Goal: Task Accomplishment & Management: Complete application form

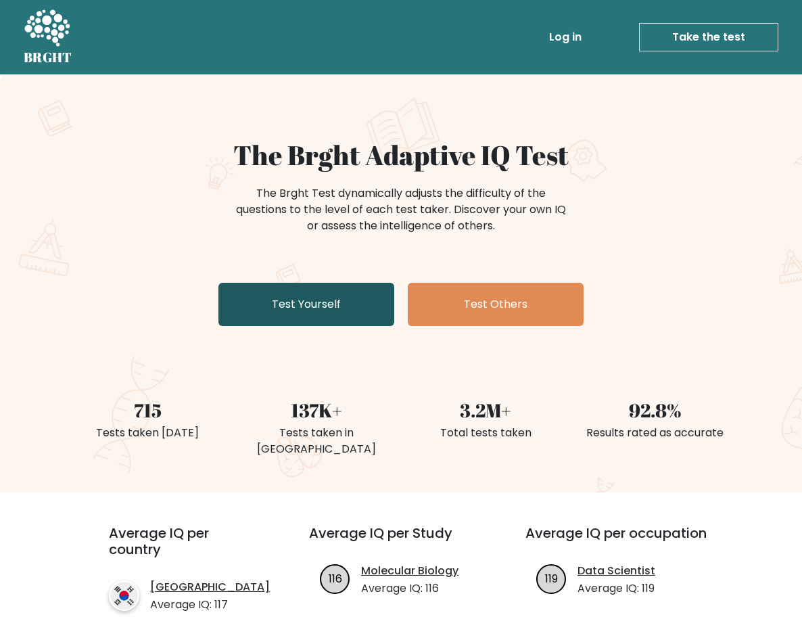
click at [340, 294] on link "Test Yourself" at bounding box center [307, 304] width 176 height 43
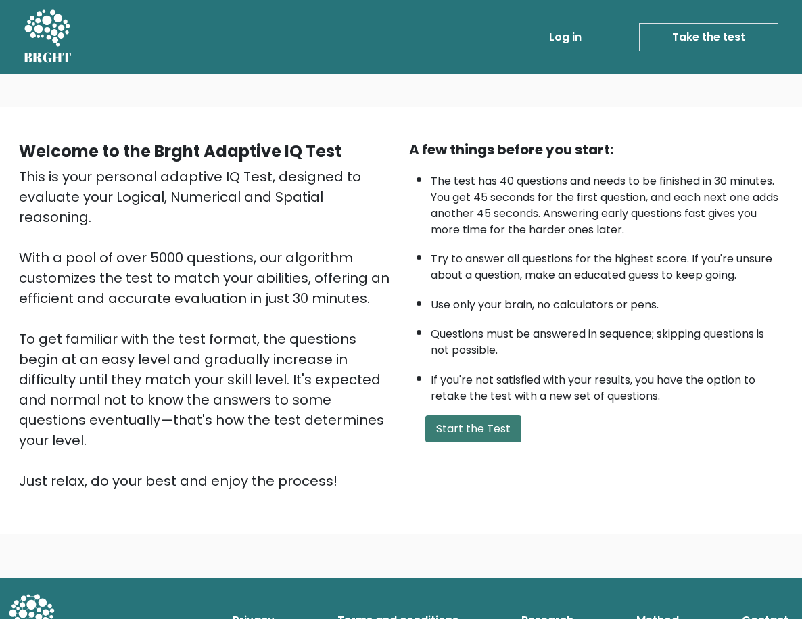
click at [467, 442] on button "Start the Test" at bounding box center [474, 428] width 96 height 27
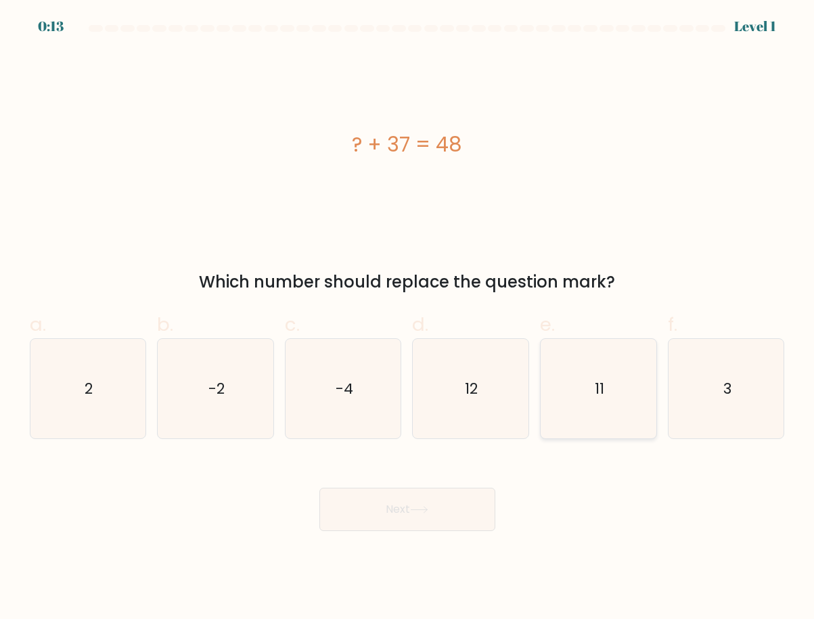
click at [608, 393] on icon "11" at bounding box center [598, 388] width 99 height 99
click at [408, 319] on input "e. 11" at bounding box center [407, 314] width 1 height 9
radio input "true"
click at [447, 503] on button "Next" at bounding box center [407, 509] width 176 height 43
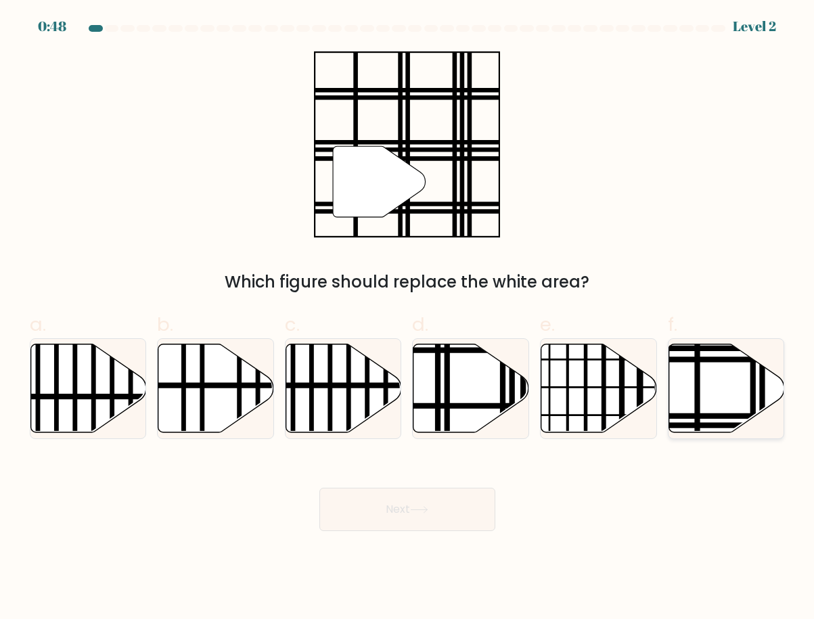
click at [713, 397] on icon at bounding box center [726, 388] width 116 height 89
click at [408, 319] on input "f." at bounding box center [407, 314] width 1 height 9
radio input "true"
click at [457, 511] on button "Next" at bounding box center [407, 509] width 176 height 43
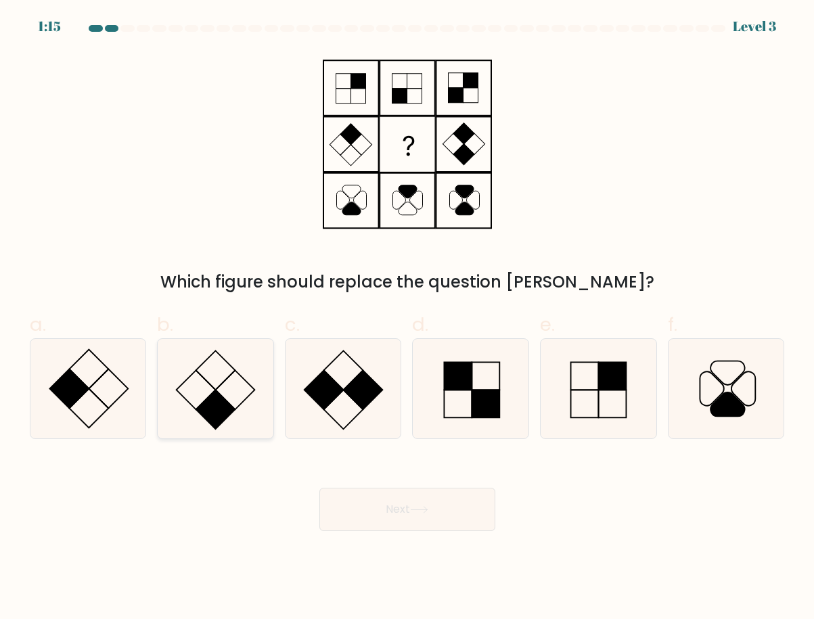
click at [233, 396] on icon at bounding box center [215, 388] width 99 height 99
click at [407, 319] on input "b." at bounding box center [407, 314] width 1 height 9
radio input "true"
click at [377, 495] on button "Next" at bounding box center [407, 509] width 176 height 43
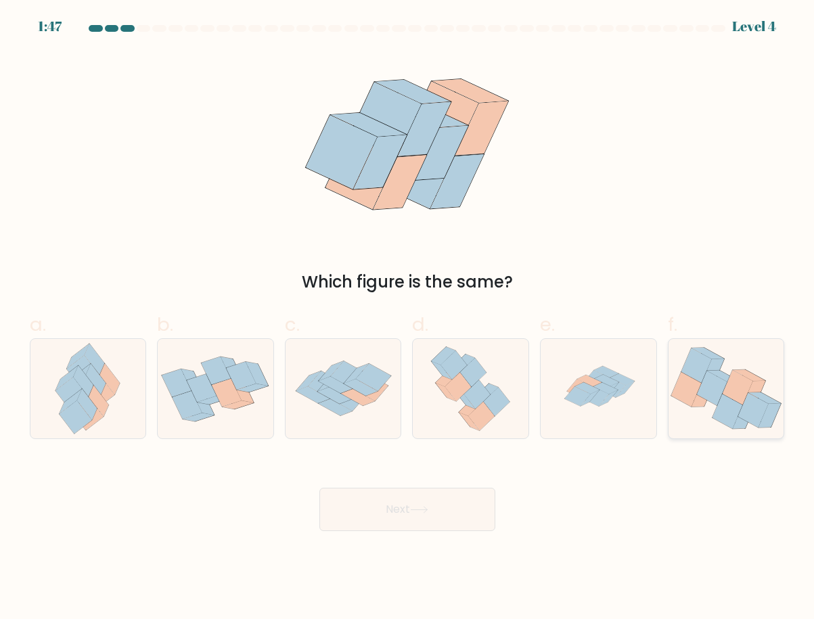
click at [706, 386] on icon at bounding box center [712, 388] width 30 height 35
click at [408, 319] on input "f." at bounding box center [407, 314] width 1 height 9
radio input "true"
click at [334, 503] on button "Next" at bounding box center [407, 509] width 176 height 43
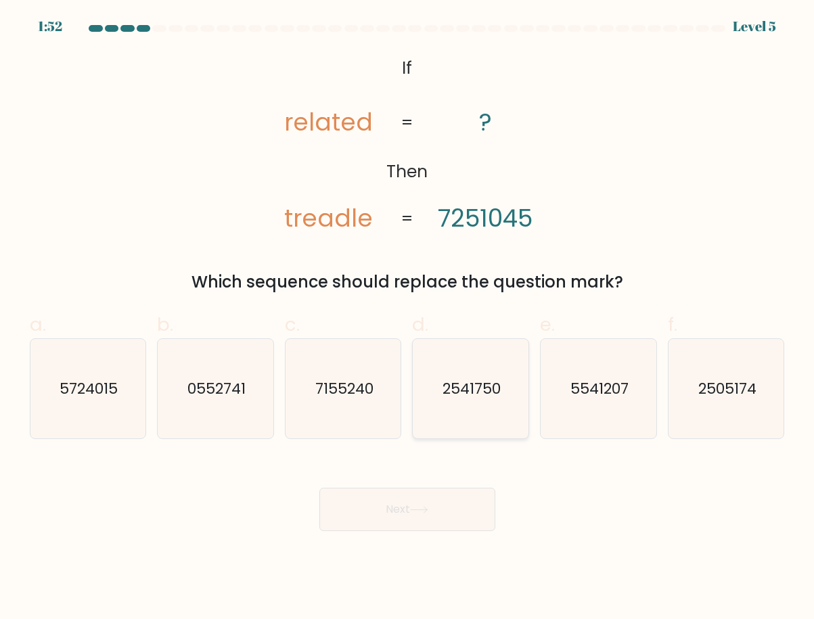
click at [458, 373] on icon "2541750" at bounding box center [470, 388] width 99 height 99
click at [408, 319] on input "d. 2541750" at bounding box center [407, 314] width 1 height 9
radio input "true"
click at [446, 501] on button "Next" at bounding box center [407, 509] width 176 height 43
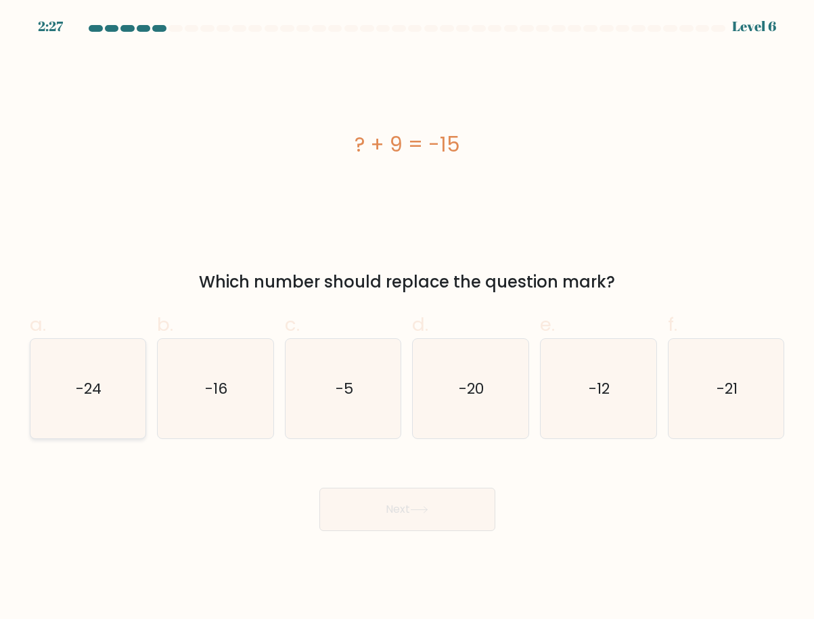
click at [105, 396] on icon "-24" at bounding box center [87, 388] width 99 height 99
click at [407, 319] on input "a. -24" at bounding box center [407, 314] width 1 height 9
radio input "true"
click at [410, 511] on button "Next" at bounding box center [407, 509] width 176 height 43
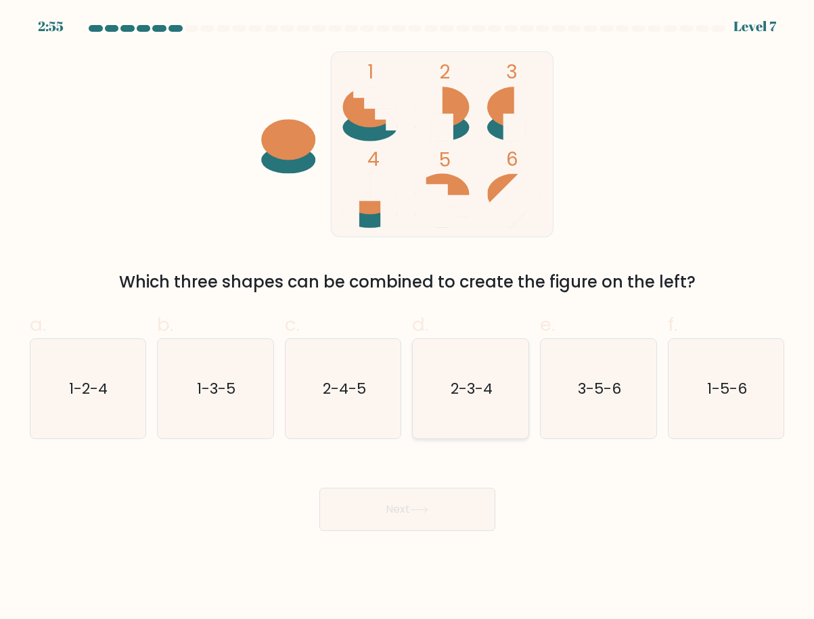
click at [469, 403] on icon "2-3-4" at bounding box center [470, 388] width 99 height 99
click at [408, 319] on input "d. 2-3-4" at bounding box center [407, 314] width 1 height 9
radio input "true"
click at [459, 516] on button "Next" at bounding box center [407, 509] width 176 height 43
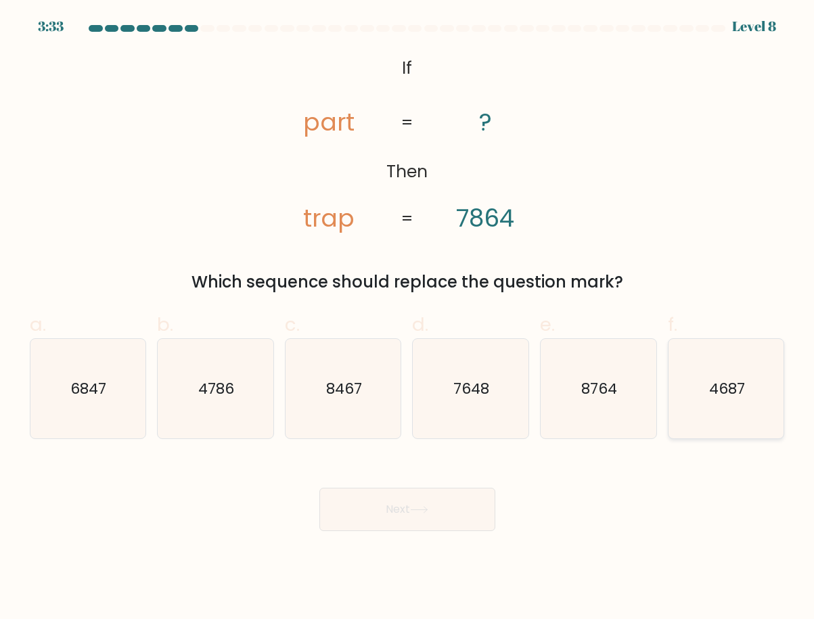
click at [708, 407] on icon "4687" at bounding box center [726, 388] width 99 height 99
click at [408, 319] on input "f. 4687" at bounding box center [407, 314] width 1 height 9
radio input "true"
click at [479, 500] on button "Next" at bounding box center [407, 509] width 176 height 43
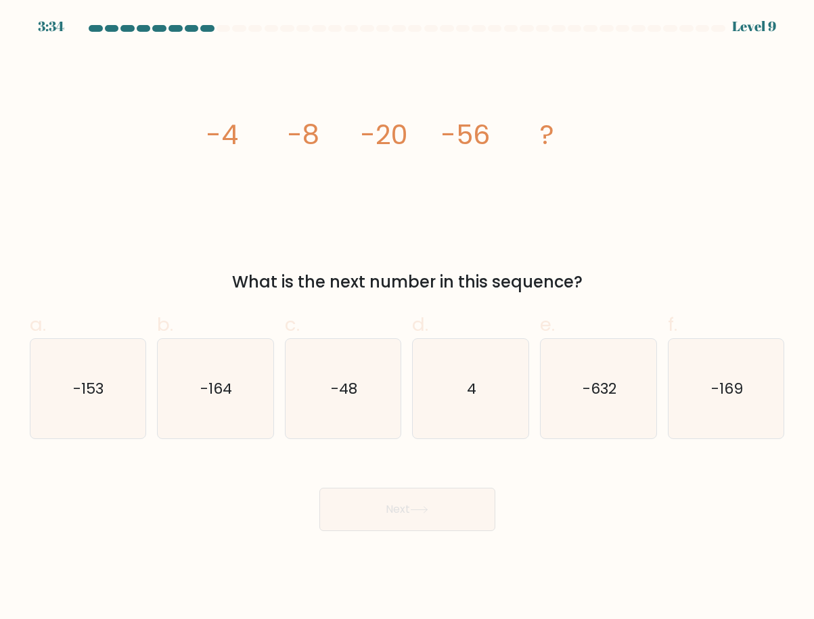
click at [564, 552] on body "3:34 Level 9" at bounding box center [407, 309] width 814 height 619
click at [213, 382] on text "-164" at bounding box center [216, 388] width 32 height 21
click at [407, 319] on input "b. -164" at bounding box center [407, 314] width 1 height 9
radio input "true"
click at [428, 511] on icon at bounding box center [419, 509] width 18 height 7
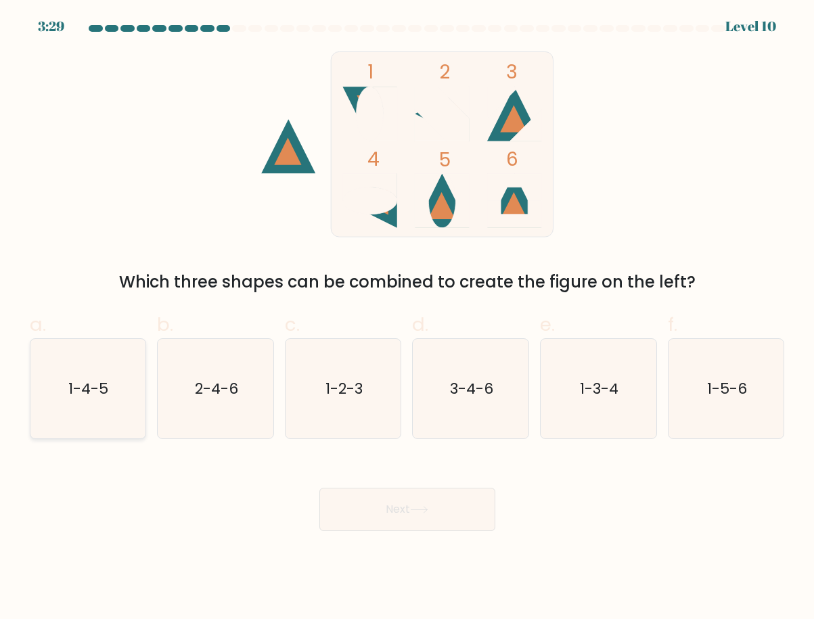
click at [110, 401] on icon "1-4-5" at bounding box center [87, 388] width 99 height 99
click at [407, 319] on input "a. 1-4-5" at bounding box center [407, 314] width 1 height 9
radio input "true"
click at [476, 507] on button "Next" at bounding box center [407, 509] width 176 height 43
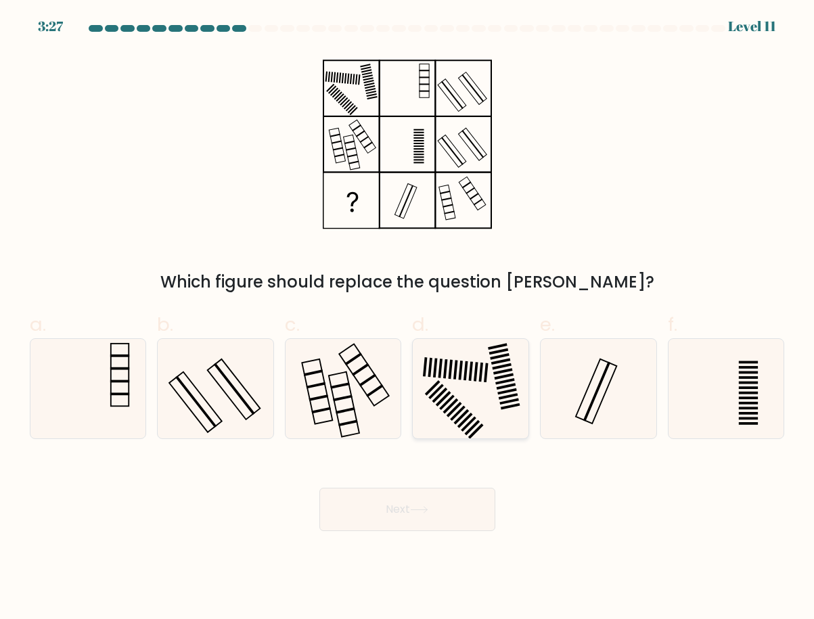
click at [501, 408] on icon at bounding box center [470, 388] width 99 height 99
click at [408, 319] on input "d." at bounding box center [407, 314] width 1 height 9
radio input "true"
click at [478, 495] on button "Next" at bounding box center [407, 509] width 176 height 43
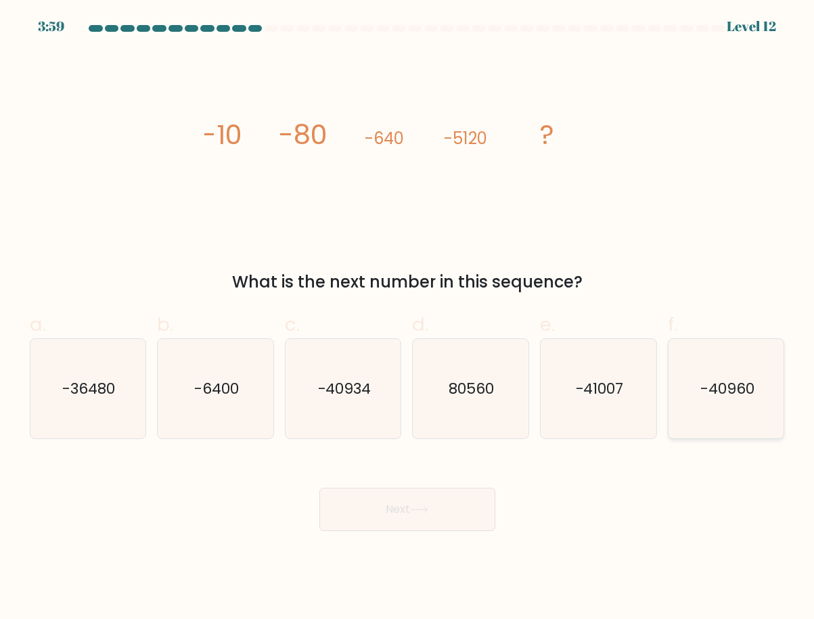
click at [728, 432] on icon "-40960" at bounding box center [726, 388] width 99 height 99
click at [408, 319] on input "f. -40960" at bounding box center [407, 314] width 1 height 9
radio input "true"
click at [423, 526] on button "Next" at bounding box center [407, 509] width 176 height 43
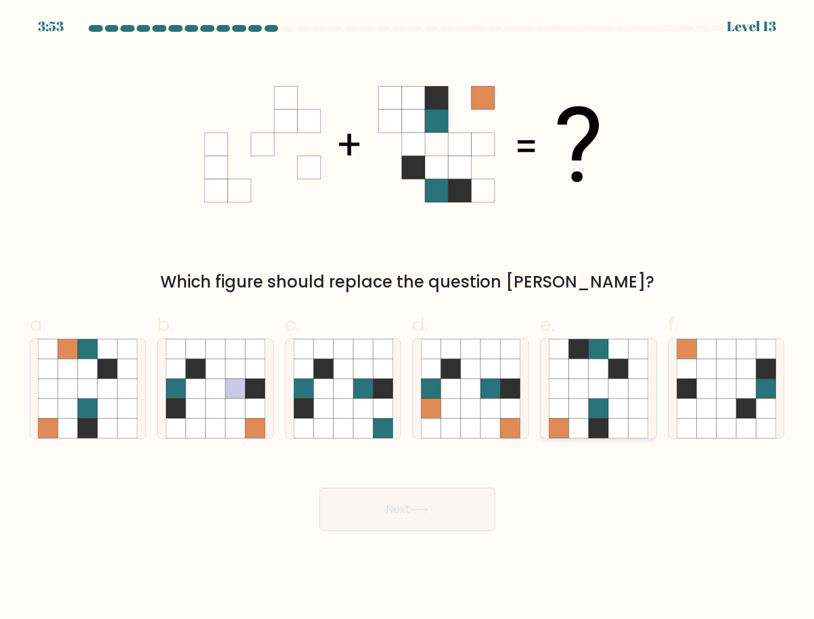
click at [574, 378] on icon at bounding box center [578, 369] width 20 height 20
click at [408, 319] on input "e." at bounding box center [407, 314] width 1 height 9
radio input "true"
click at [436, 507] on button "Next" at bounding box center [407, 509] width 176 height 43
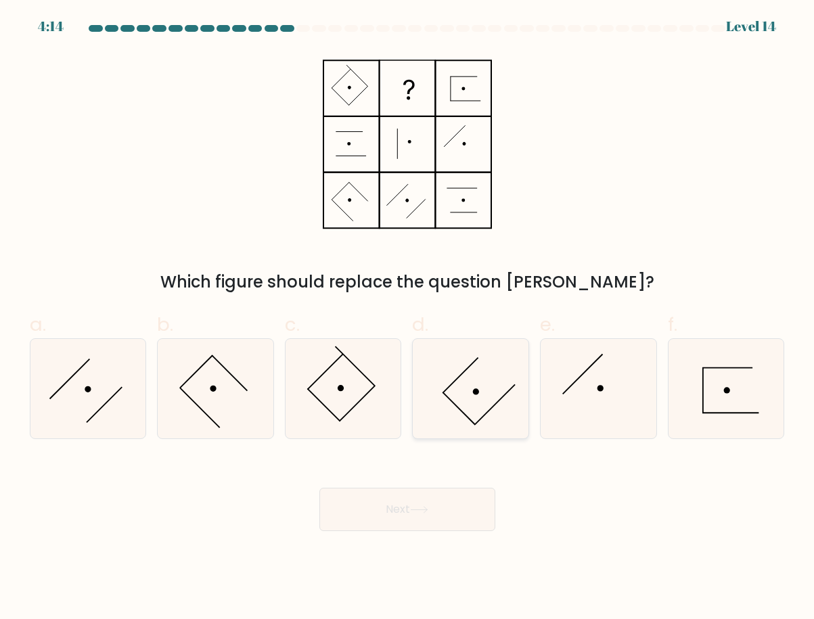
click at [501, 401] on icon at bounding box center [470, 388] width 99 height 99
click at [408, 319] on input "d." at bounding box center [407, 314] width 1 height 9
radio input "true"
click at [420, 511] on icon at bounding box center [419, 509] width 18 height 7
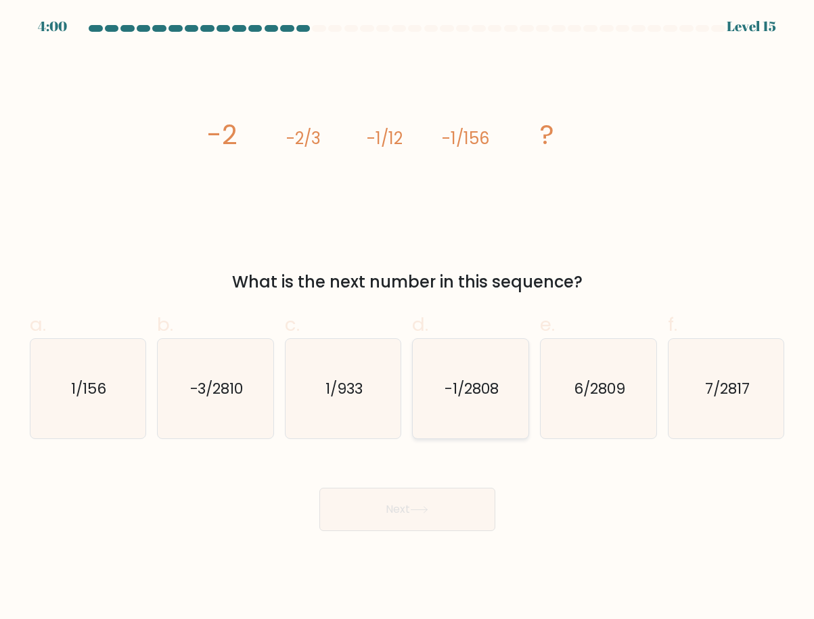
click at [467, 386] on text "-1/2808" at bounding box center [471, 388] width 54 height 21
click at [408, 319] on input "d. -1/2808" at bounding box center [407, 314] width 1 height 9
radio input "true"
click at [447, 517] on button "Next" at bounding box center [407, 509] width 176 height 43
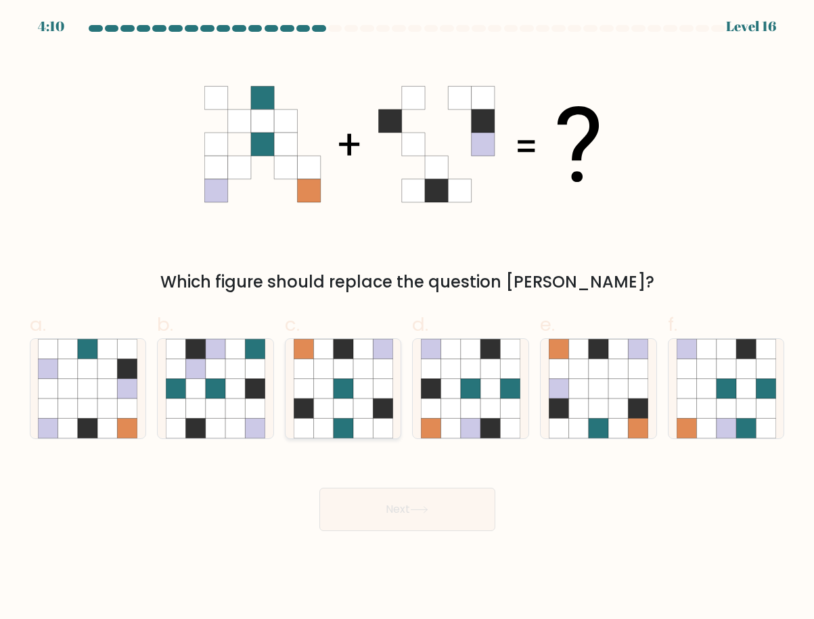
click at [330, 375] on icon at bounding box center [323, 369] width 20 height 20
click at [407, 319] on input "c." at bounding box center [407, 314] width 1 height 9
radio input "true"
click at [428, 510] on icon at bounding box center [419, 509] width 18 height 7
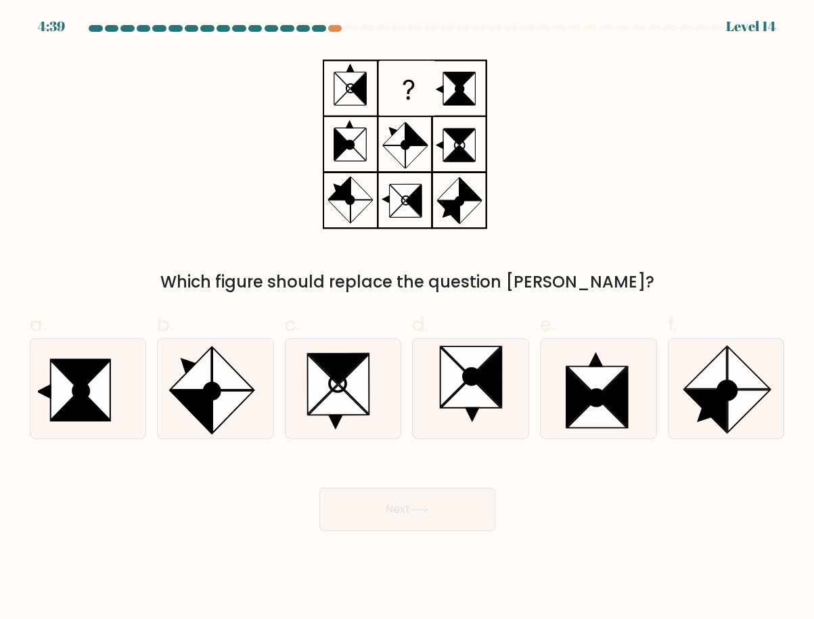
drag, startPoint x: 428, startPoint y: 471, endPoint x: 421, endPoint y: 525, distance: 54.5
click at [421, 525] on div "Next" at bounding box center [407, 493] width 771 height 76
click at [208, 392] on circle at bounding box center [212, 391] width 22 height 23
click at [407, 319] on input "b." at bounding box center [407, 314] width 1 height 9
radio input "true"
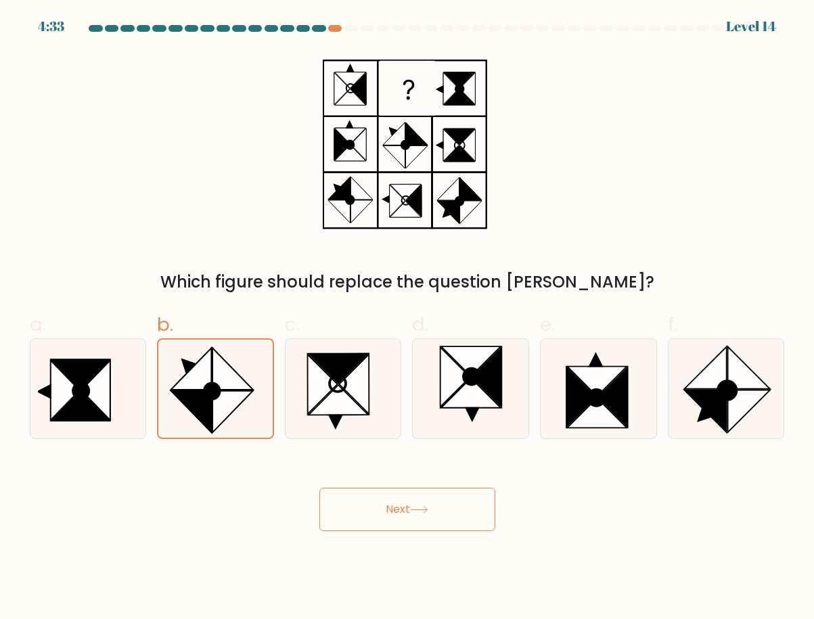
click at [396, 514] on button "Next" at bounding box center [407, 509] width 176 height 43
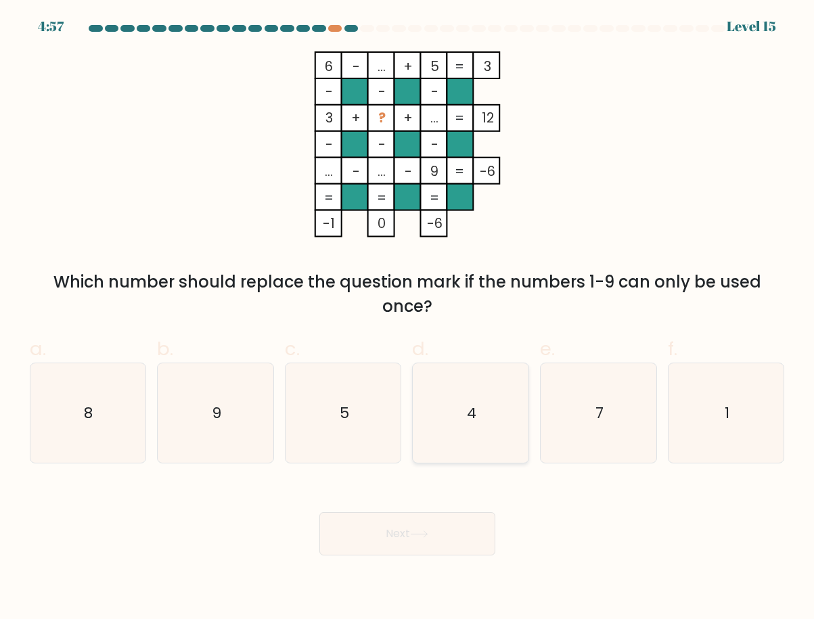
click at [486, 397] on icon "4" at bounding box center [470, 412] width 99 height 99
click at [408, 319] on input "d. 4" at bounding box center [407, 314] width 1 height 9
radio input "true"
click at [447, 532] on button "Next" at bounding box center [407, 533] width 176 height 43
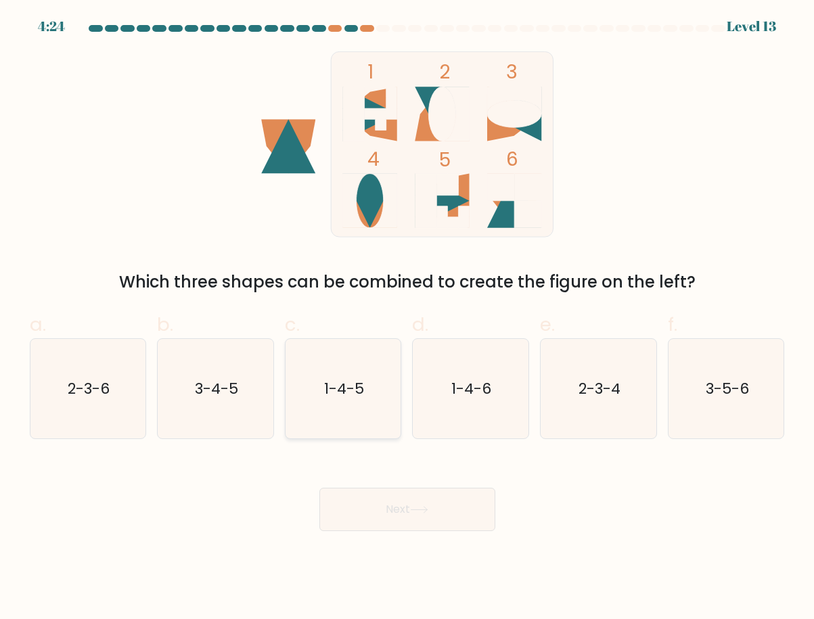
click at [324, 390] on icon "1-4-5" at bounding box center [343, 388] width 99 height 99
click at [407, 319] on input "c. 1-4-5" at bounding box center [407, 314] width 1 height 9
radio input "true"
click at [425, 520] on button "Next" at bounding box center [407, 509] width 176 height 43
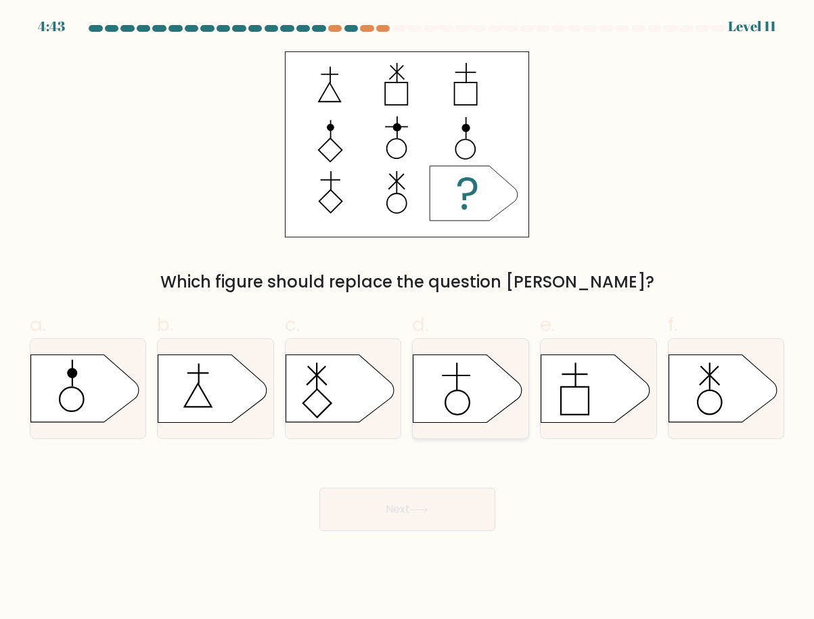
click at [453, 402] on icon at bounding box center [467, 389] width 108 height 68
click at [408, 319] on input "d." at bounding box center [407, 314] width 1 height 9
radio input "true"
click at [470, 516] on button "Next" at bounding box center [407, 509] width 176 height 43
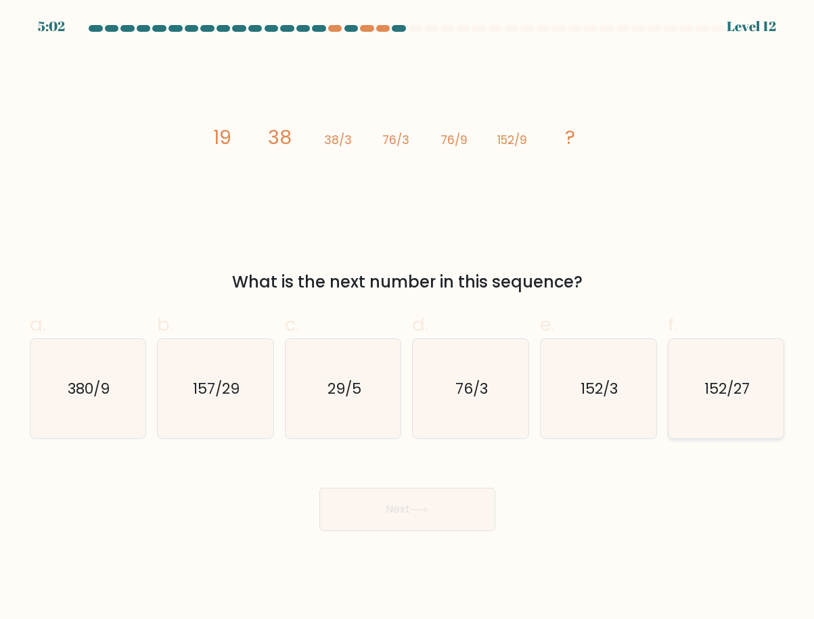
click at [714, 415] on icon "152/27" at bounding box center [726, 388] width 99 height 99
click at [408, 319] on input "f. 152/27" at bounding box center [407, 314] width 1 height 9
radio input "true"
click at [442, 507] on button "Next" at bounding box center [407, 509] width 176 height 43
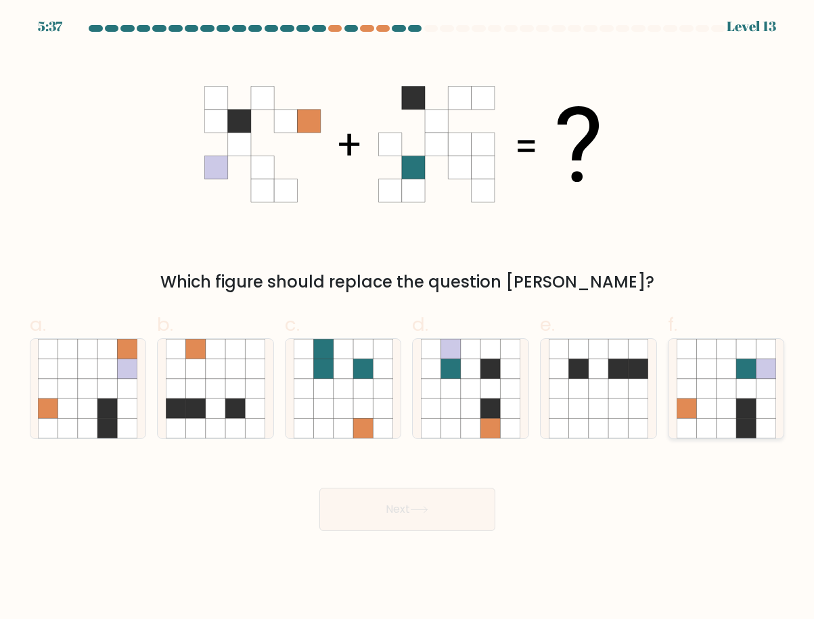
click at [700, 398] on icon at bounding box center [706, 389] width 20 height 20
click at [408, 319] on input "f." at bounding box center [407, 314] width 1 height 9
radio input "true"
click at [478, 508] on button "Next" at bounding box center [407, 509] width 176 height 43
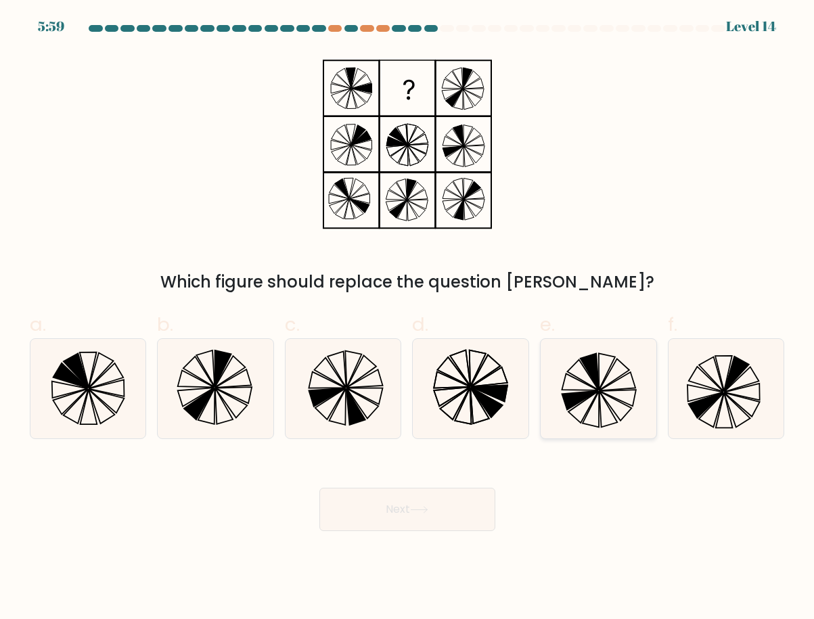
click at [615, 388] on icon at bounding box center [598, 388] width 99 height 99
click at [408, 319] on input "e." at bounding box center [407, 314] width 1 height 9
radio input "true"
click at [376, 521] on button "Next" at bounding box center [407, 509] width 176 height 43
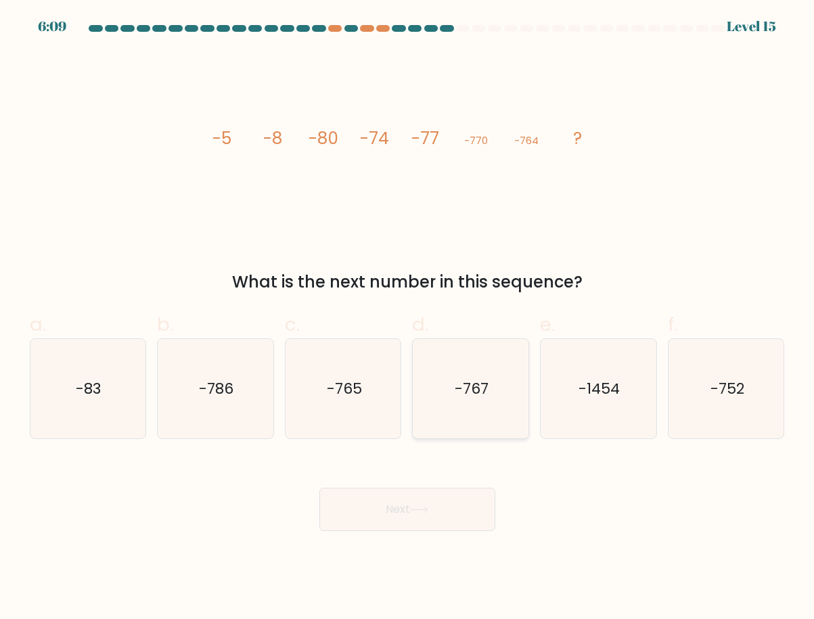
click at [450, 388] on icon "-767" at bounding box center [470, 388] width 99 height 99
click at [408, 319] on input "d. -767" at bounding box center [407, 314] width 1 height 9
radio input "true"
click at [452, 499] on button "Next" at bounding box center [407, 509] width 176 height 43
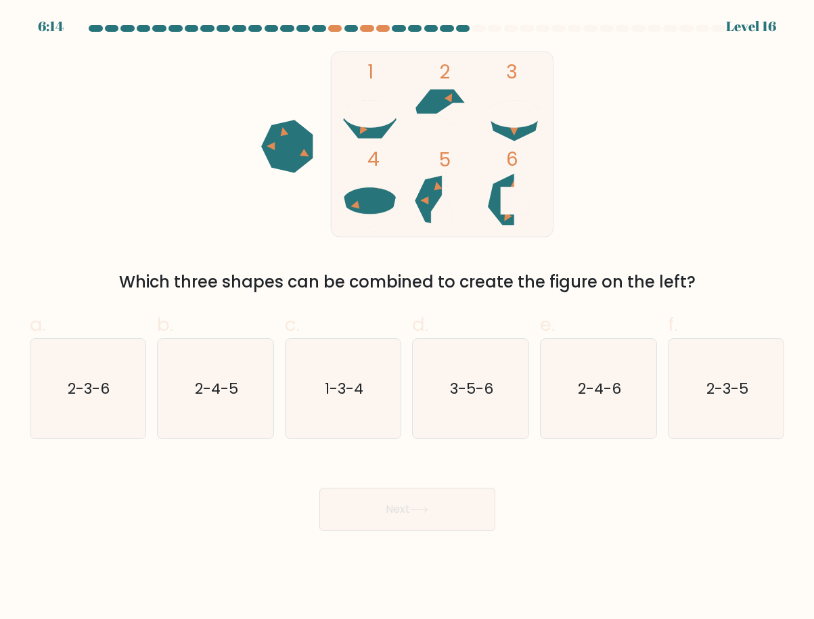
click at [361, 125] on ellipse at bounding box center [369, 113] width 54 height 27
click at [744, 392] on text "2-3-5" at bounding box center [727, 388] width 42 height 21
click at [408, 319] on input "f. 2-3-5" at bounding box center [407, 314] width 1 height 9
radio input "true"
click at [457, 517] on button "Next" at bounding box center [407, 509] width 176 height 43
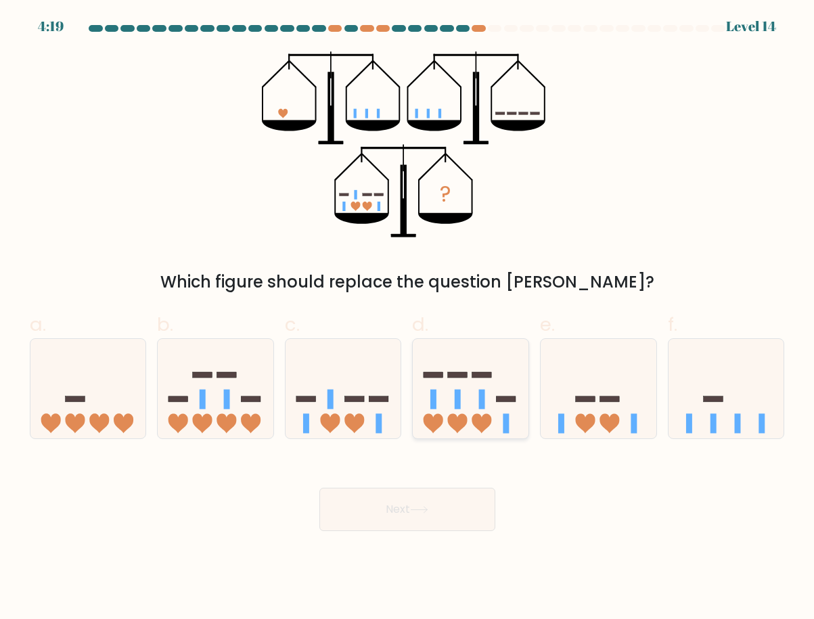
click at [501, 398] on rect at bounding box center [507, 398] width 20 height 5
click at [408, 319] on input "d." at bounding box center [407, 314] width 1 height 9
radio input "true"
click at [372, 526] on button "Next" at bounding box center [407, 509] width 176 height 43
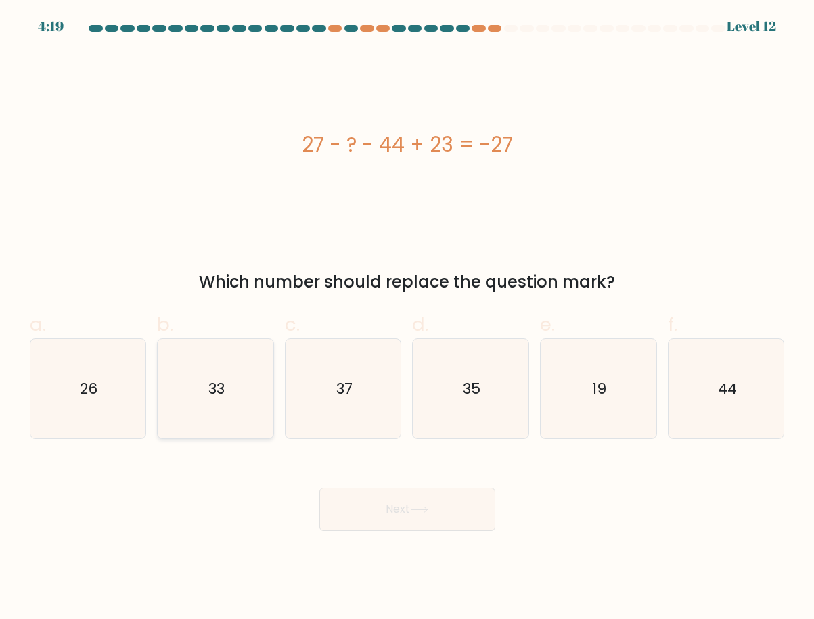
click at [231, 378] on icon "33" at bounding box center [215, 388] width 99 height 99
click at [407, 319] on input "b. 33" at bounding box center [407, 314] width 1 height 9
radio input "true"
click at [449, 525] on button "Next" at bounding box center [407, 509] width 176 height 43
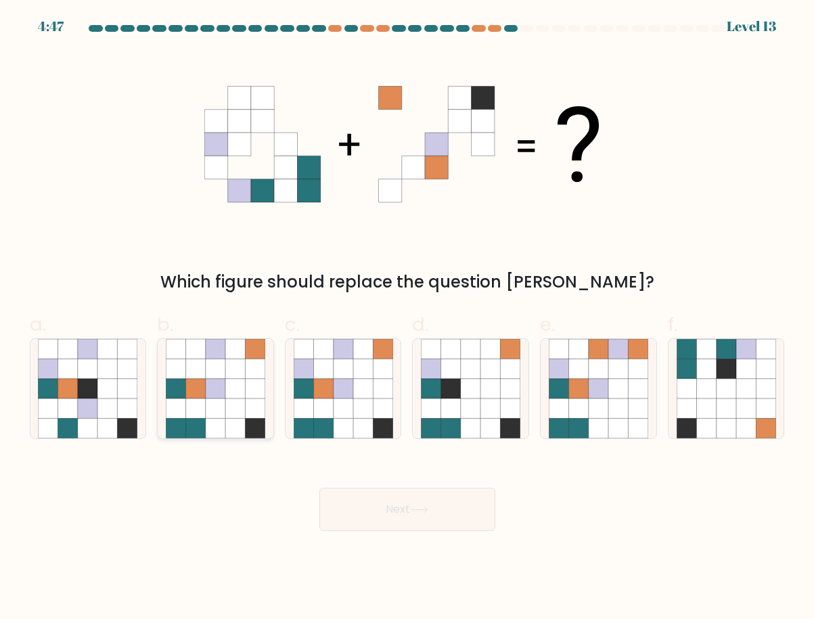
click at [231, 367] on icon at bounding box center [235, 369] width 20 height 20
click at [407, 319] on input "b." at bounding box center [407, 314] width 1 height 9
radio input "true"
click at [413, 517] on button "Next" at bounding box center [407, 509] width 176 height 43
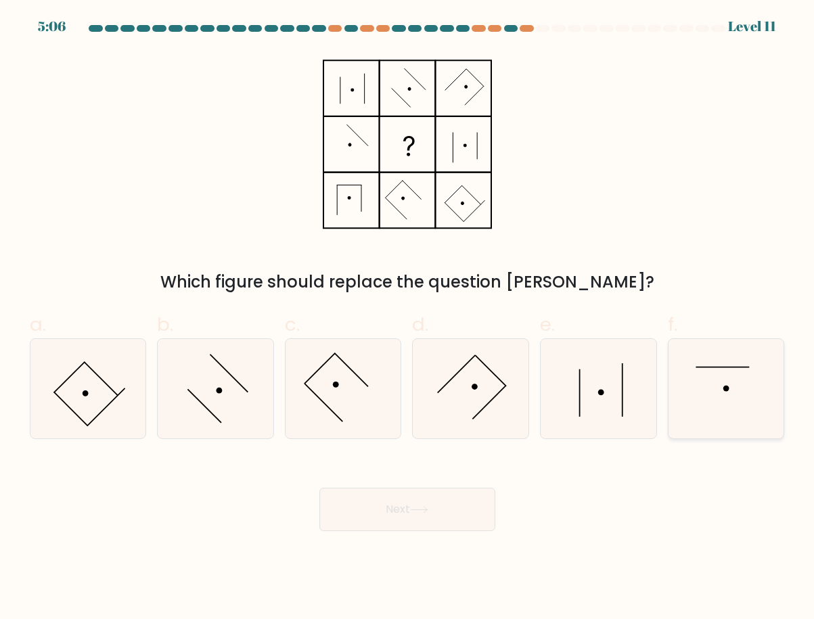
click at [679, 386] on icon at bounding box center [726, 388] width 99 height 99
click at [408, 319] on input "f." at bounding box center [407, 314] width 1 height 9
radio input "true"
click at [443, 507] on button "Next" at bounding box center [407, 509] width 176 height 43
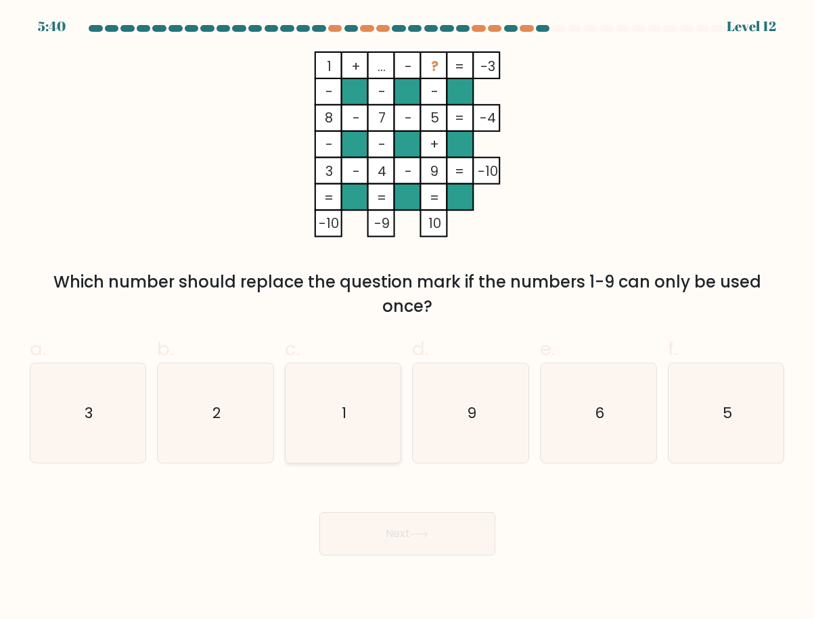
click at [358, 430] on icon "1" at bounding box center [343, 412] width 99 height 99
click at [407, 319] on input "c. 1" at bounding box center [407, 314] width 1 height 9
radio input "true"
click at [229, 419] on icon "2" at bounding box center [215, 412] width 99 height 99
click at [407, 319] on input "b. 2" at bounding box center [407, 314] width 1 height 9
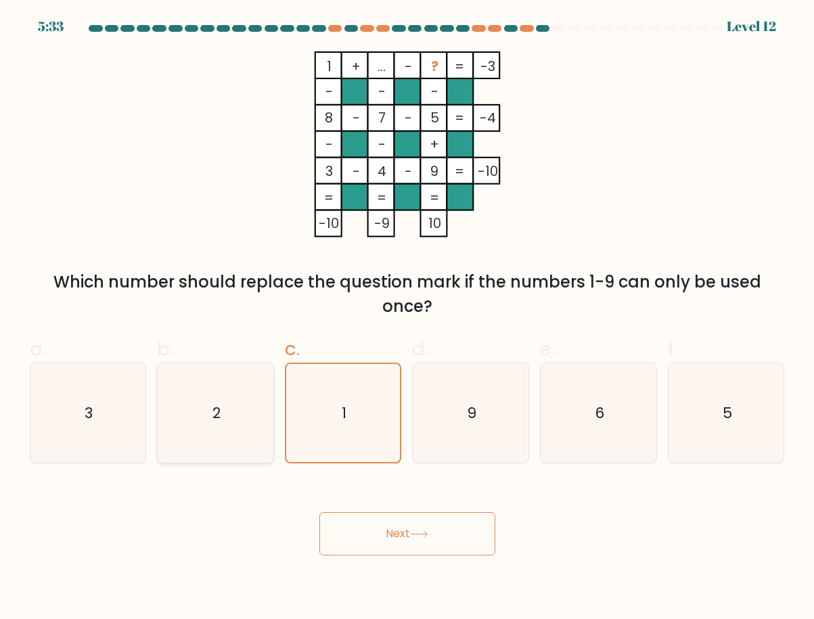
radio input "true"
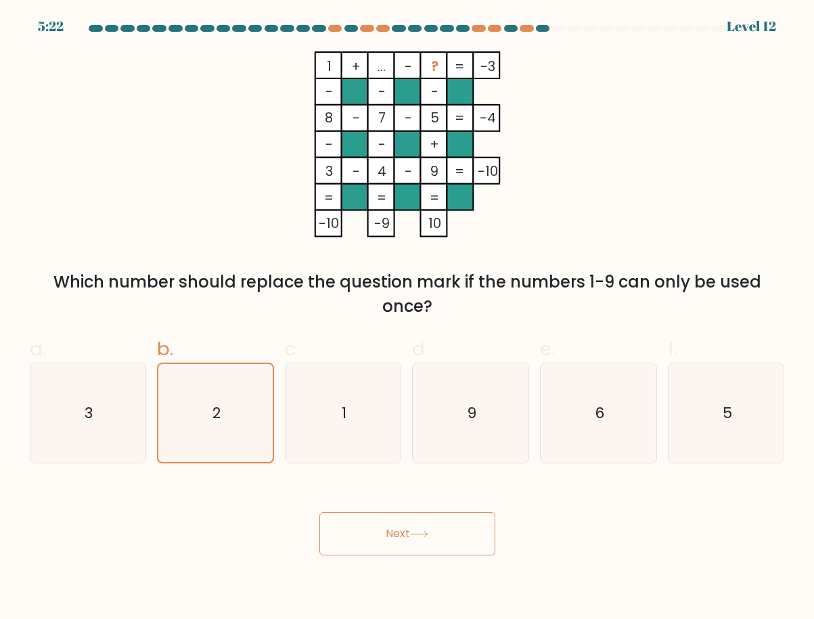
click at [415, 535] on icon at bounding box center [419, 533] width 18 height 7
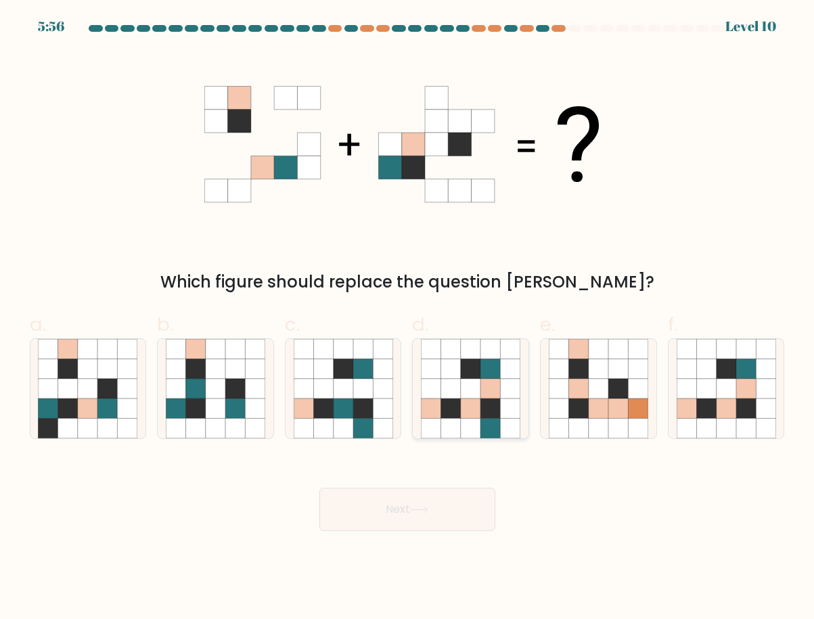
click at [454, 431] on icon at bounding box center [451, 428] width 20 height 20
click at [408, 319] on input "d." at bounding box center [407, 314] width 1 height 9
radio input "true"
click at [414, 507] on icon at bounding box center [419, 509] width 18 height 7
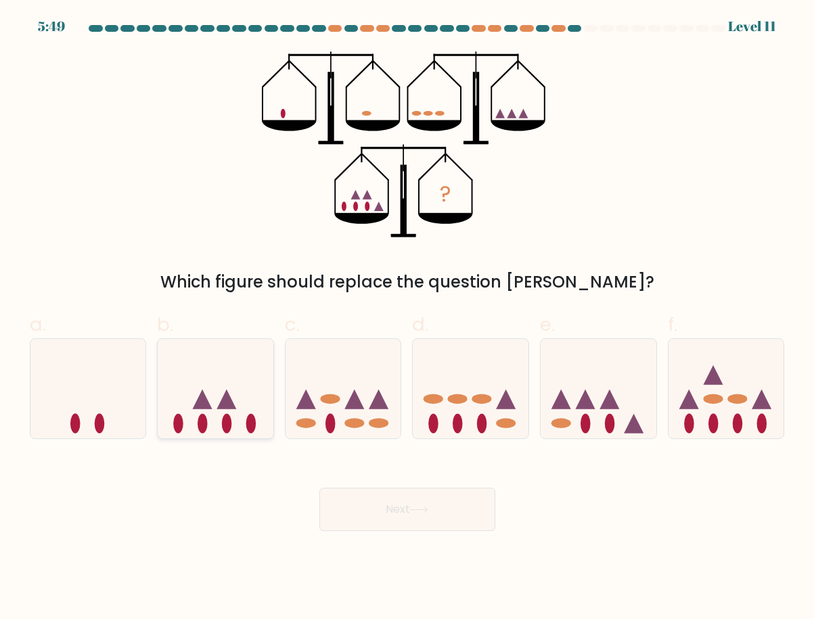
click at [216, 423] on icon at bounding box center [216, 388] width 116 height 95
click at [407, 319] on input "b." at bounding box center [407, 314] width 1 height 9
radio input "true"
click at [383, 504] on button "Next" at bounding box center [407, 509] width 176 height 43
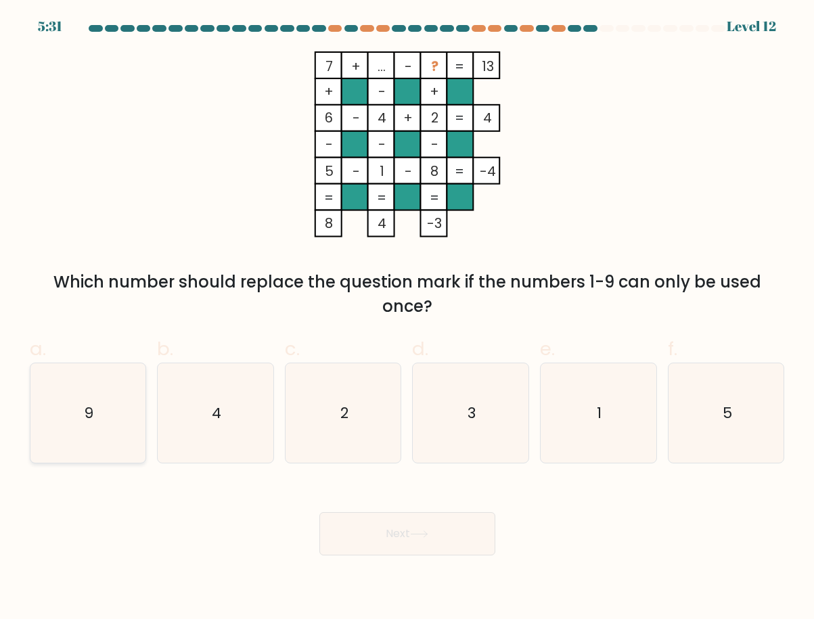
click at [106, 407] on icon "9" at bounding box center [87, 412] width 99 height 99
click at [407, 319] on input "a. 9" at bounding box center [407, 314] width 1 height 9
radio input "true"
click at [399, 527] on button "Next" at bounding box center [407, 533] width 176 height 43
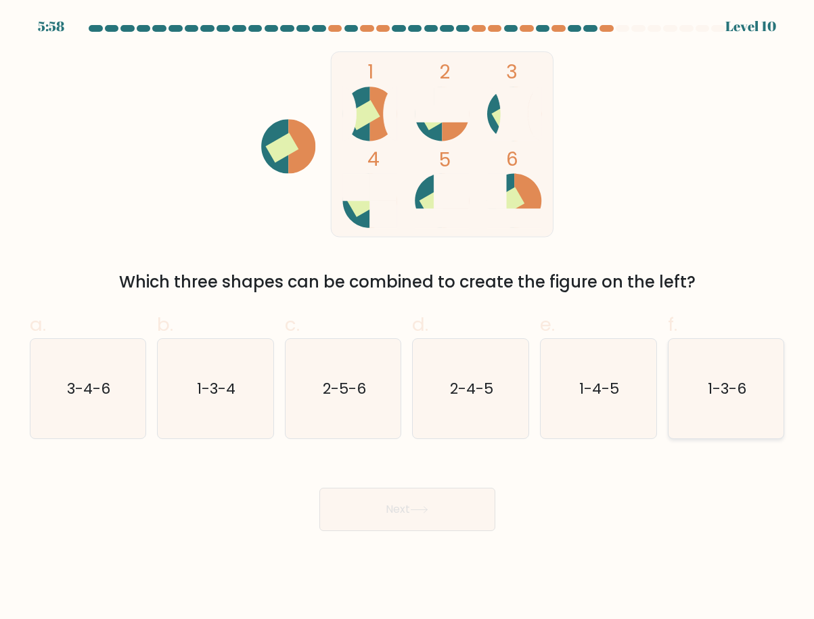
click at [712, 390] on text "1-3-6" at bounding box center [727, 388] width 39 height 21
click at [408, 319] on input "f. 1-3-6" at bounding box center [407, 314] width 1 height 9
radio input "true"
click at [438, 496] on button "Next" at bounding box center [407, 509] width 176 height 43
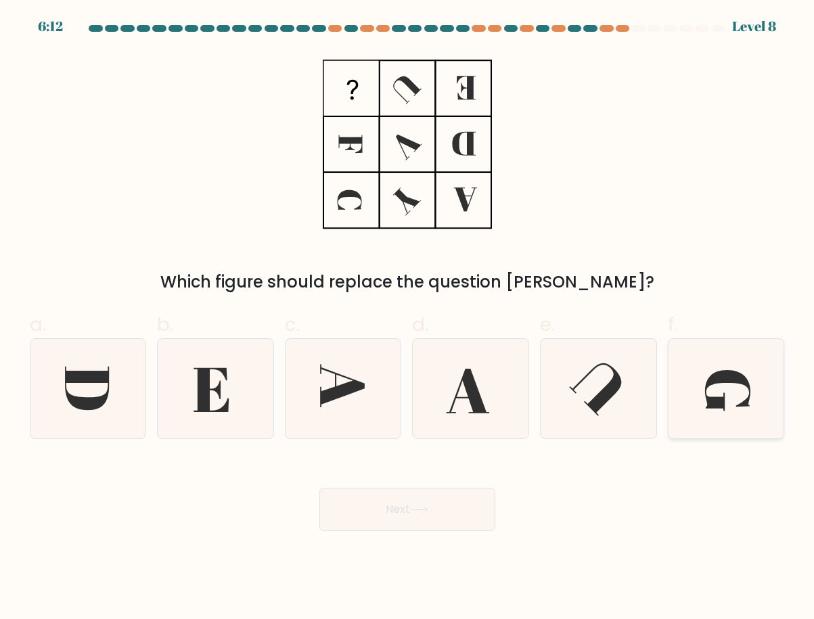
click at [706, 395] on icon at bounding box center [726, 390] width 45 height 41
click at [408, 319] on input "f." at bounding box center [407, 314] width 1 height 9
radio input "true"
click at [428, 518] on button "Next" at bounding box center [407, 509] width 176 height 43
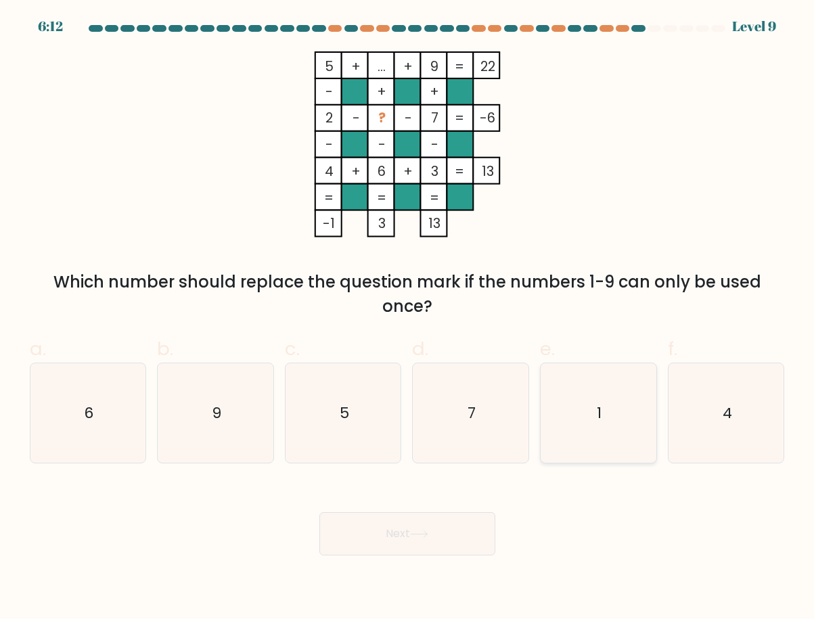
click at [608, 405] on icon "1" at bounding box center [598, 412] width 99 height 99
click at [434, 531] on button "Next" at bounding box center [407, 533] width 176 height 43
click at [595, 413] on icon "1" at bounding box center [598, 412] width 99 height 99
click at [408, 319] on input "e. 1" at bounding box center [407, 314] width 1 height 9
radio input "true"
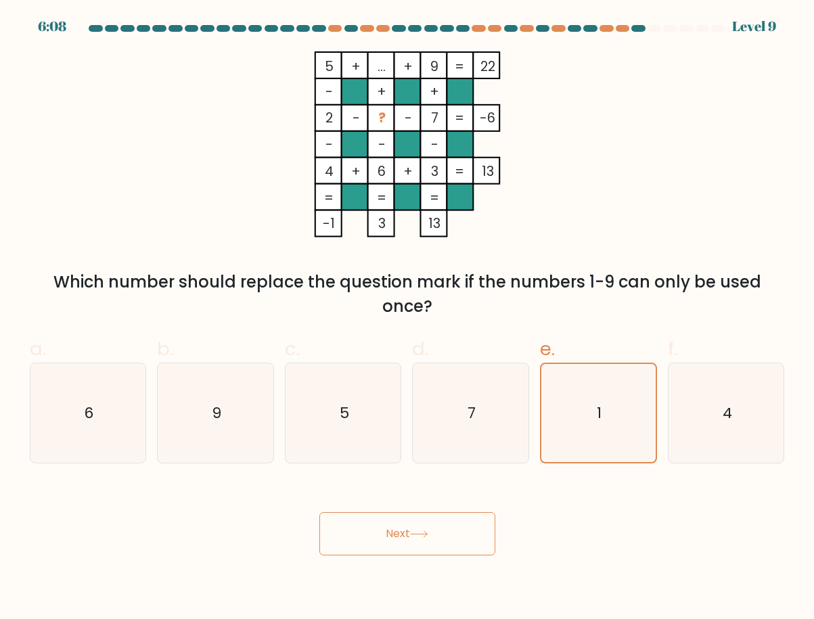
click at [476, 530] on button "Next" at bounding box center [407, 533] width 176 height 43
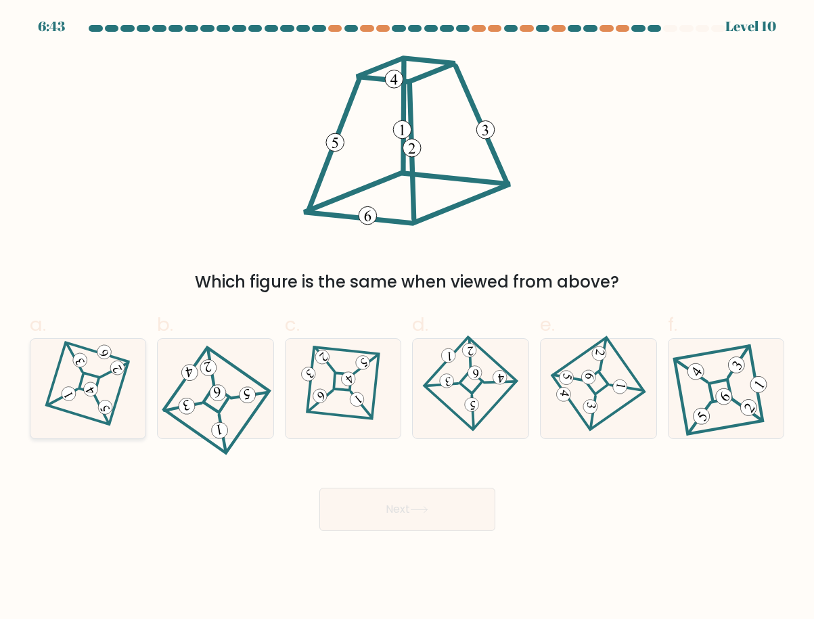
click at [92, 386] on 851 at bounding box center [90, 389] width 19 height 19
click at [407, 319] on input "a." at bounding box center [407, 314] width 1 height 9
radio input "true"
click at [385, 506] on button "Next" at bounding box center [407, 509] width 176 height 43
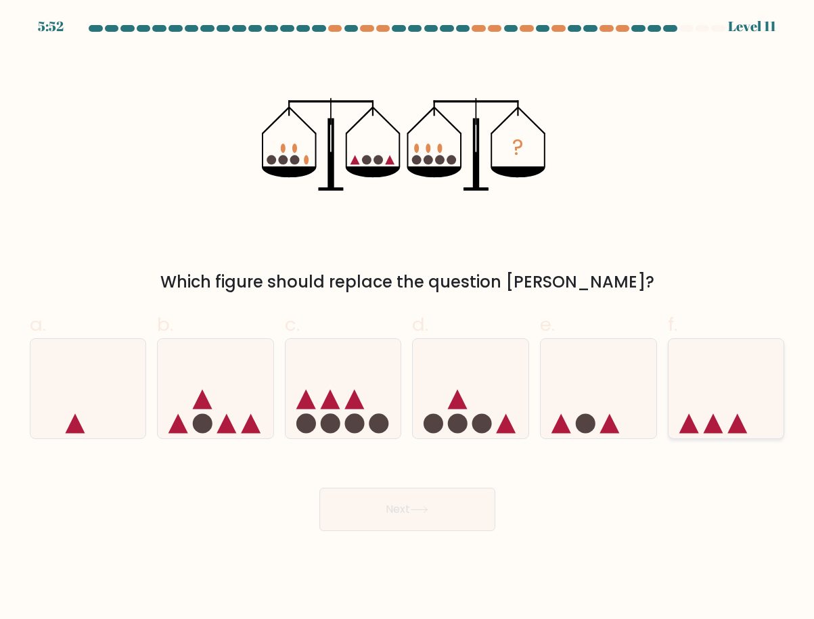
click at [700, 416] on icon at bounding box center [726, 388] width 116 height 95
click at [408, 319] on input "f." at bounding box center [407, 314] width 1 height 9
radio input "true"
click at [453, 513] on button "Next" at bounding box center [407, 509] width 176 height 43
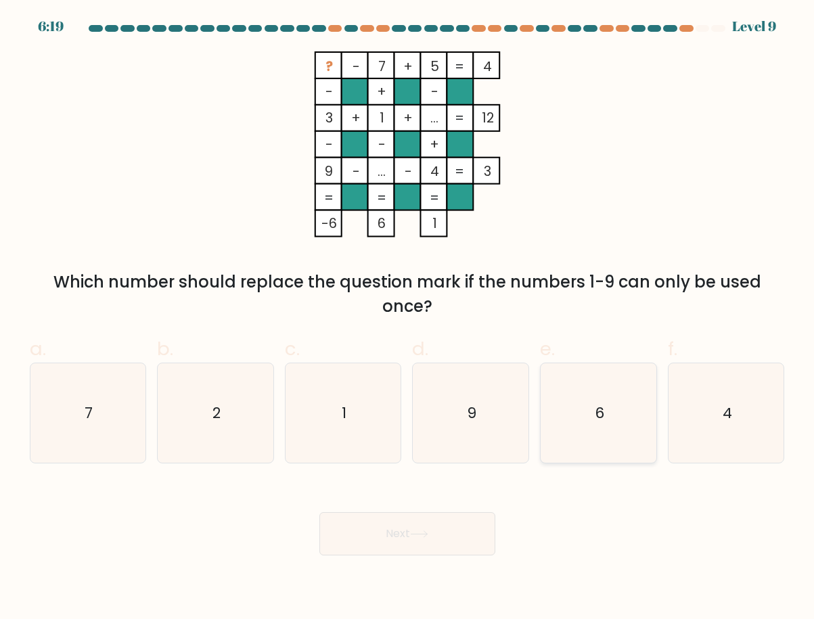
click at [614, 378] on icon "6" at bounding box center [598, 412] width 99 height 99
click at [408, 319] on input "e. 6" at bounding box center [407, 314] width 1 height 9
radio input "true"
click at [428, 523] on button "Next" at bounding box center [407, 533] width 176 height 43
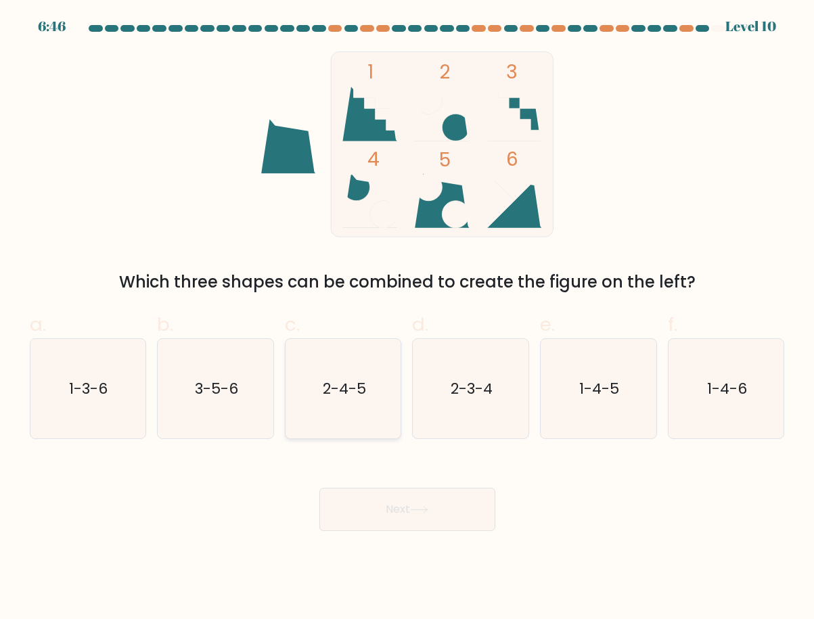
click at [334, 398] on icon "2-4-5" at bounding box center [343, 388] width 99 height 99
click at [407, 319] on input "c. 2-4-5" at bounding box center [407, 314] width 1 height 9
radio input "true"
click at [405, 518] on button "Next" at bounding box center [407, 509] width 176 height 43
